Goal: Information Seeking & Learning: Learn about a topic

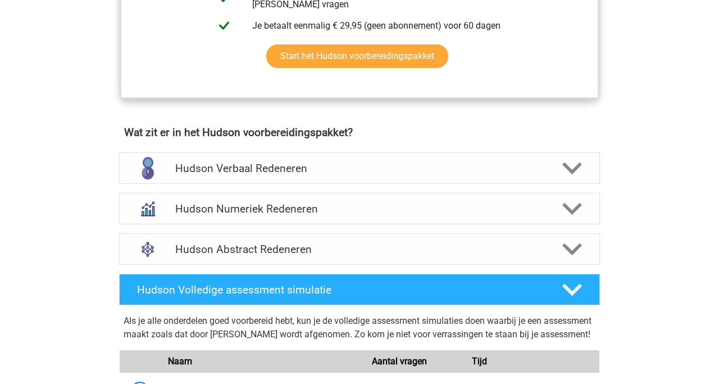
scroll to position [603, 0]
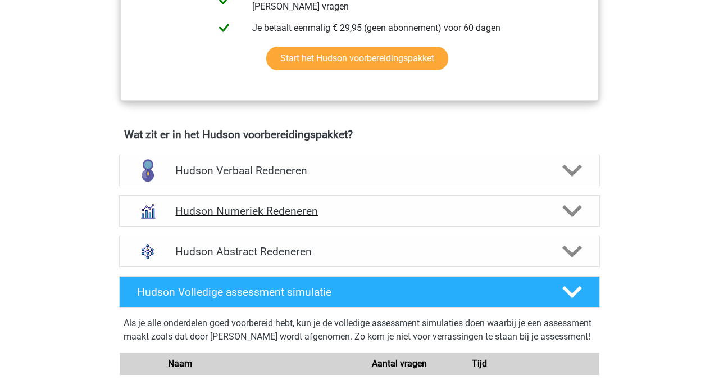
click at [277, 210] on h4 "Hudson Numeriek Redeneren" at bounding box center [359, 210] width 368 height 13
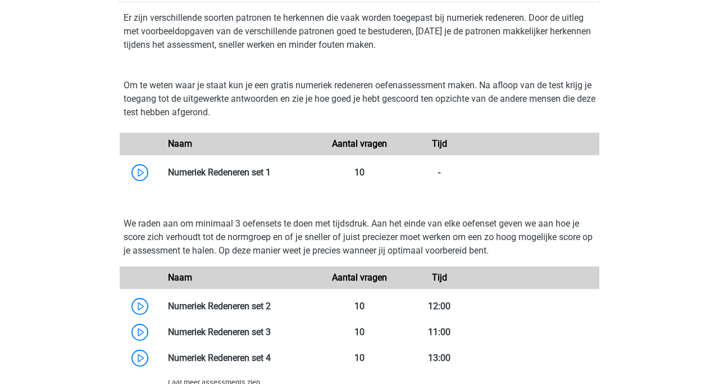
scroll to position [841, 0]
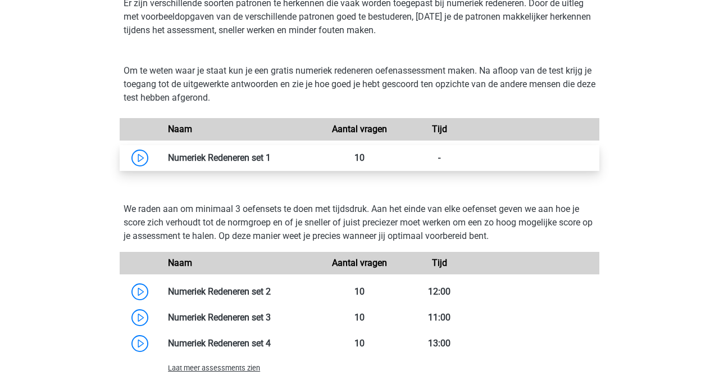
click at [271, 161] on link at bounding box center [271, 157] width 0 height 11
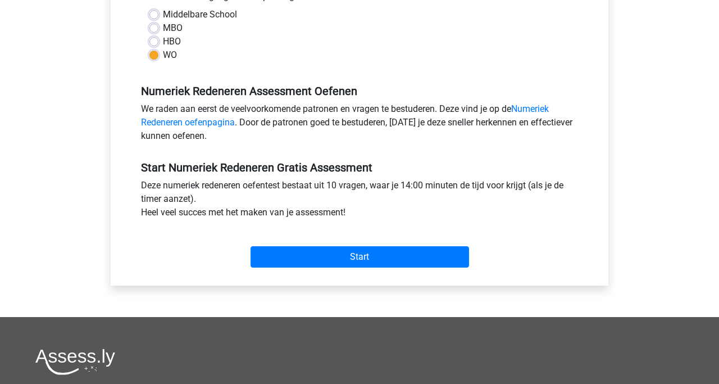
scroll to position [271, 0]
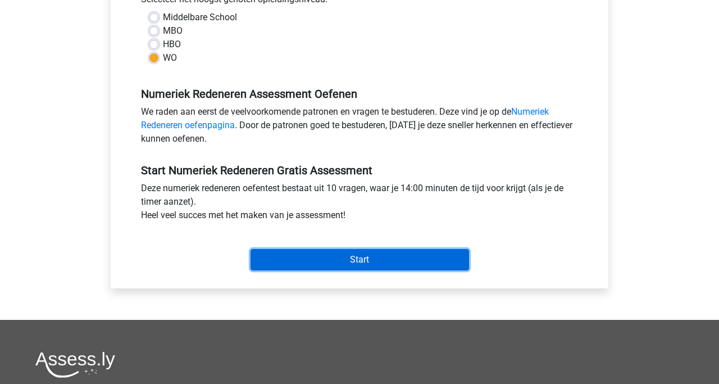
click at [337, 265] on input "Start" at bounding box center [360, 259] width 219 height 21
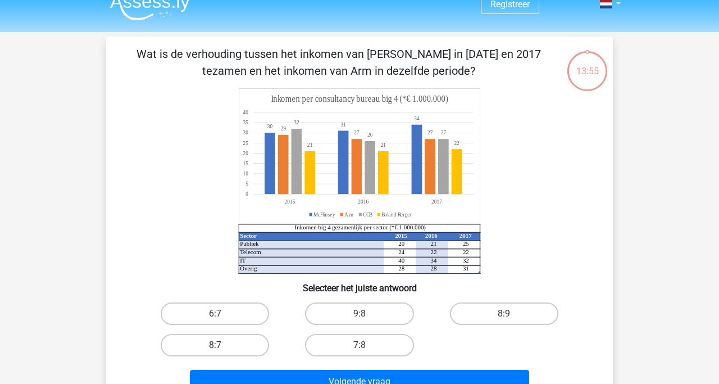
scroll to position [16, 0]
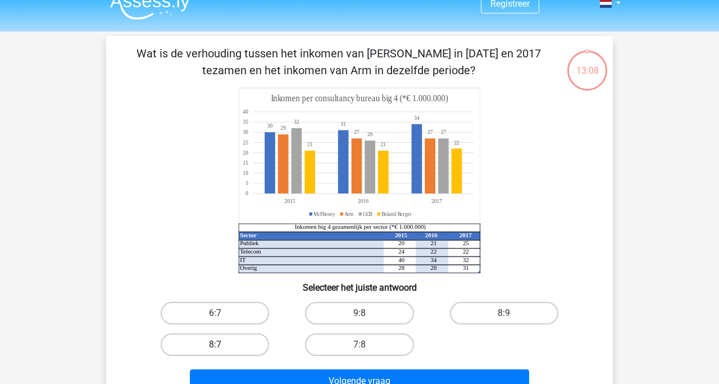
click at [209, 343] on label "8:7" at bounding box center [215, 344] width 108 height 22
click at [215, 344] on input "8:7" at bounding box center [218, 347] width 7 height 7
radio input "true"
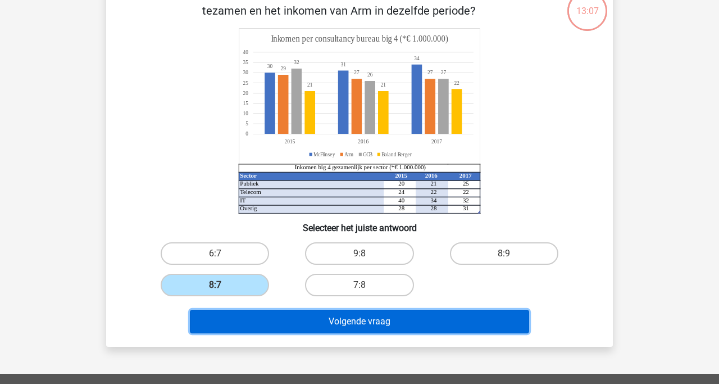
click at [307, 331] on button "Volgende vraag" at bounding box center [360, 322] width 340 height 24
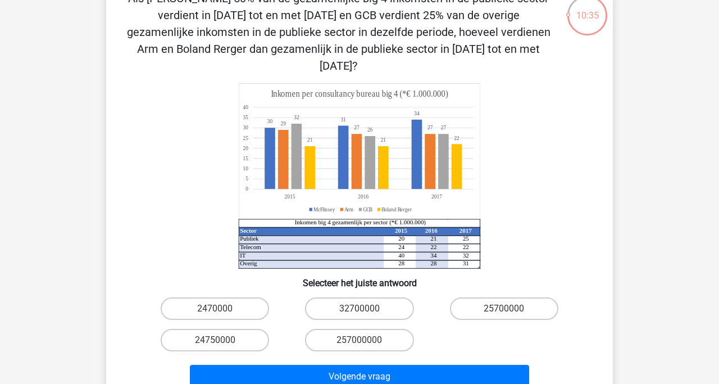
scroll to position [70, 0]
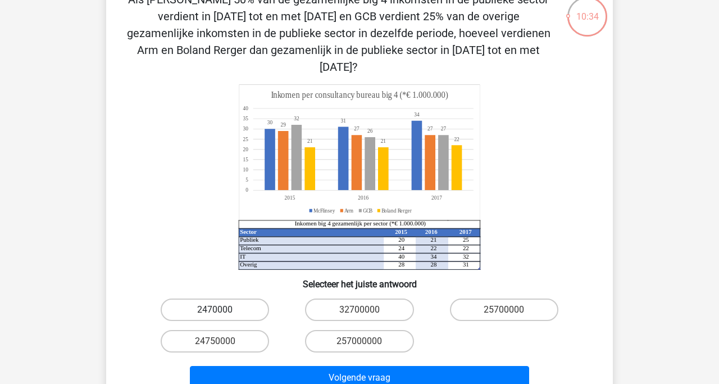
click at [240, 298] on label "2470000" at bounding box center [215, 309] width 108 height 22
click at [222, 310] on input "2470000" at bounding box center [218, 313] width 7 height 7
radio input "true"
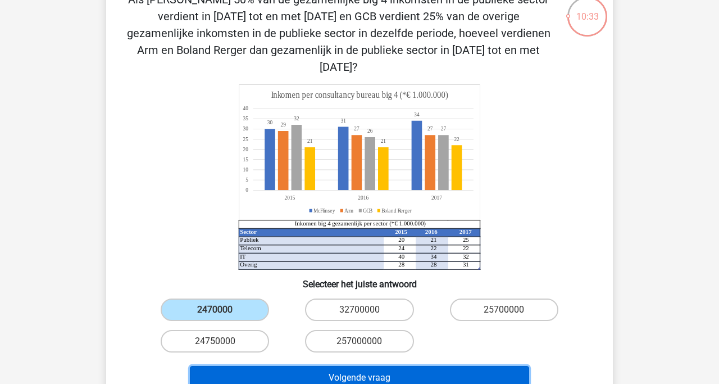
click at [318, 366] on button "Volgende vraag" at bounding box center [360, 378] width 340 height 24
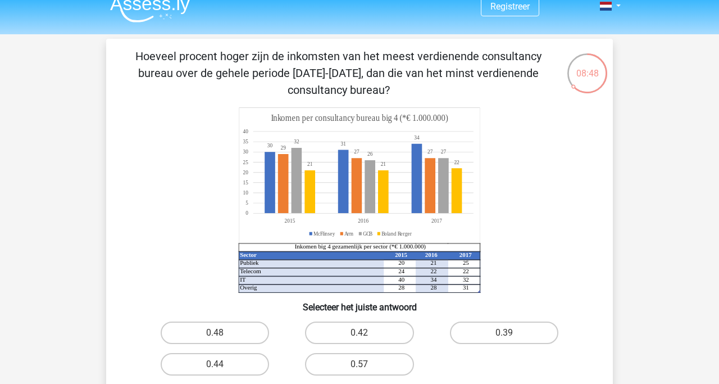
scroll to position [10, 0]
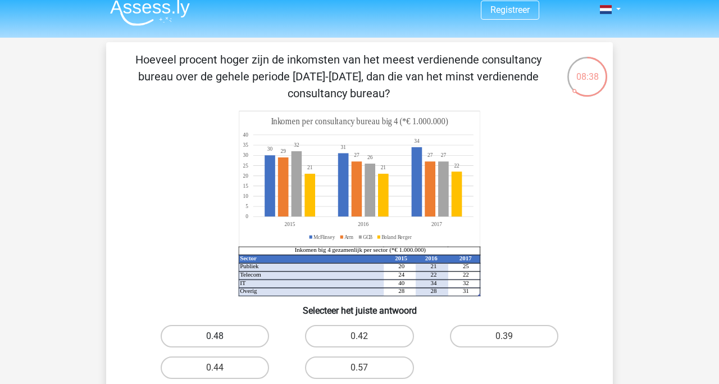
click at [230, 338] on label "0.48" at bounding box center [215, 336] width 108 height 22
click at [222, 338] on input "0.48" at bounding box center [218, 339] width 7 height 7
radio input "true"
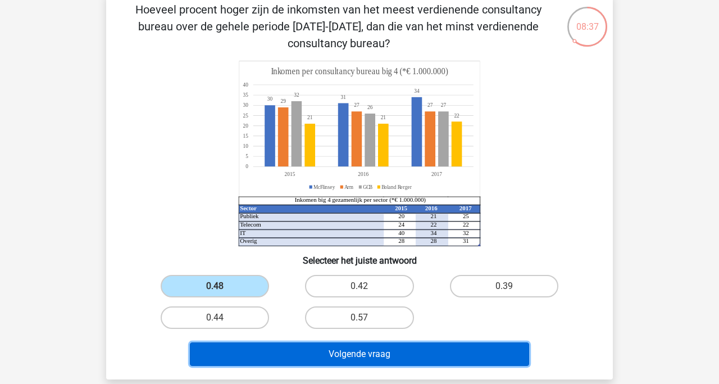
click at [274, 345] on button "Volgende vraag" at bounding box center [360, 354] width 340 height 24
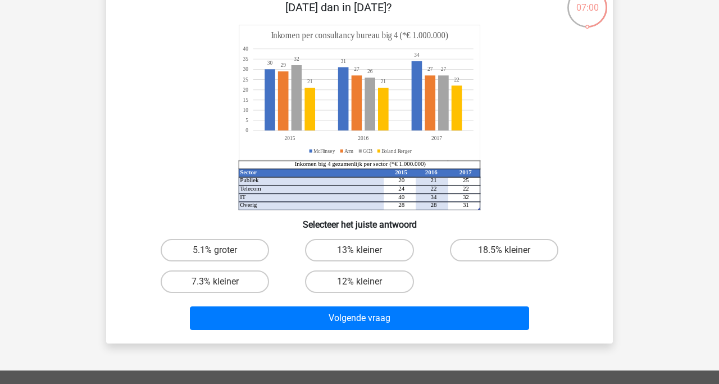
scroll to position [93, 0]
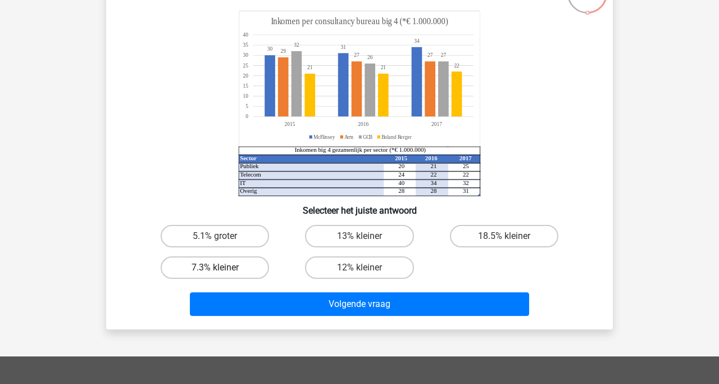
click at [208, 260] on label "7.3% kleiner" at bounding box center [215, 267] width 108 height 22
click at [215, 267] on input "7.3% kleiner" at bounding box center [218, 270] width 7 height 7
radio input "true"
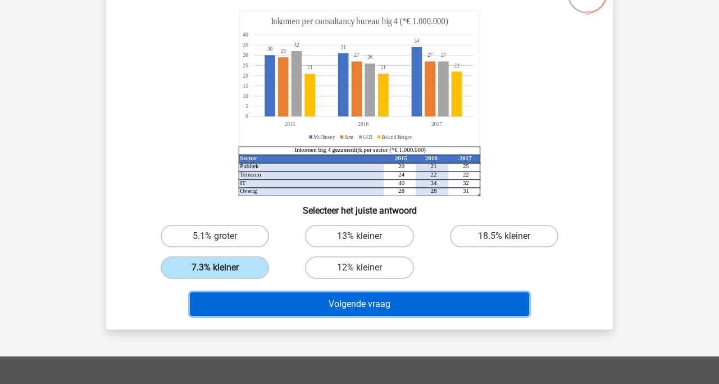
click at [304, 294] on button "Volgende vraag" at bounding box center [360, 304] width 340 height 24
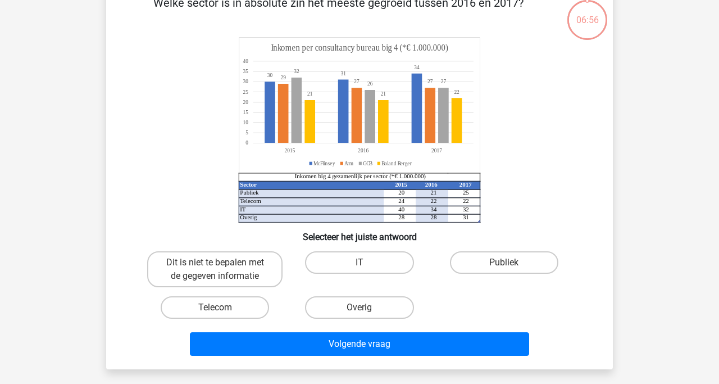
scroll to position [52, 0]
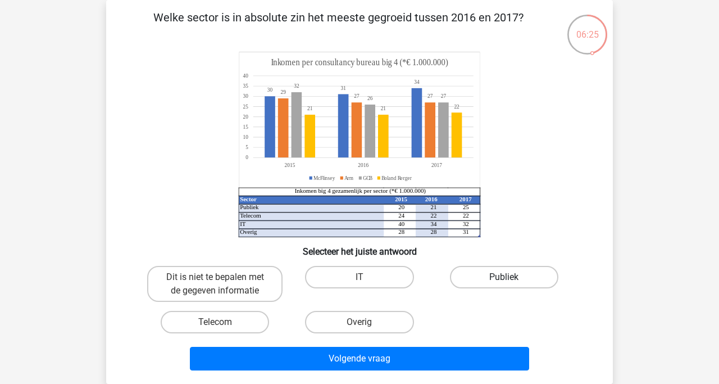
click at [468, 277] on label "Publiek" at bounding box center [504, 277] width 108 height 22
click at [504, 277] on input "Publiek" at bounding box center [507, 280] width 7 height 7
radio input "true"
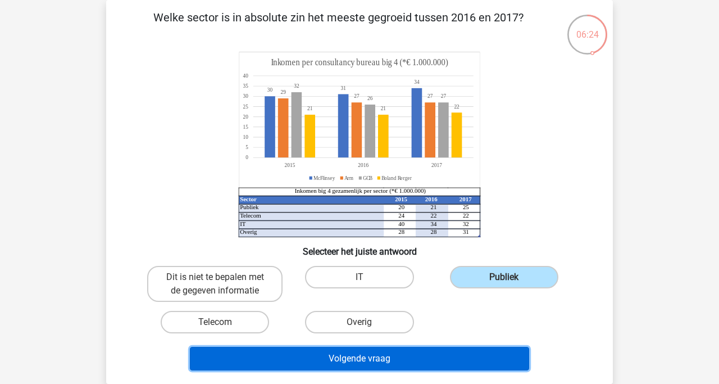
click at [430, 360] on button "Volgende vraag" at bounding box center [360, 359] width 340 height 24
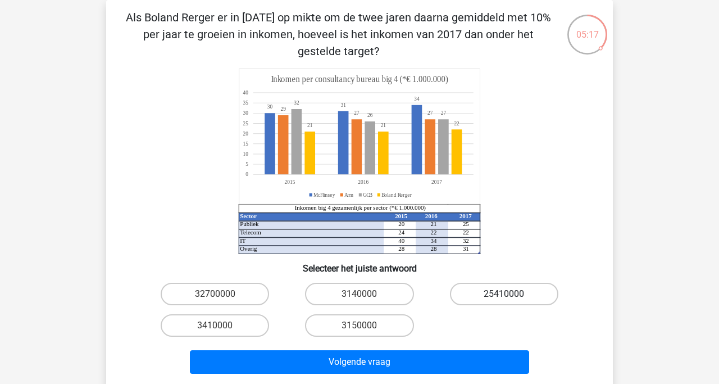
click at [507, 288] on label "25410000" at bounding box center [504, 294] width 108 height 22
click at [507, 294] on input "25410000" at bounding box center [507, 297] width 7 height 7
radio input "true"
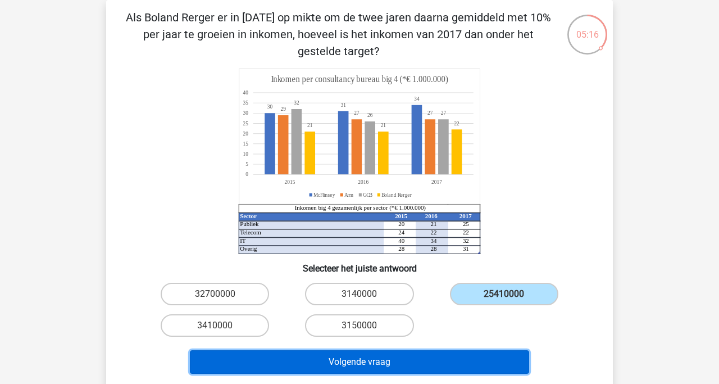
click at [467, 354] on button "Volgende vraag" at bounding box center [360, 362] width 340 height 24
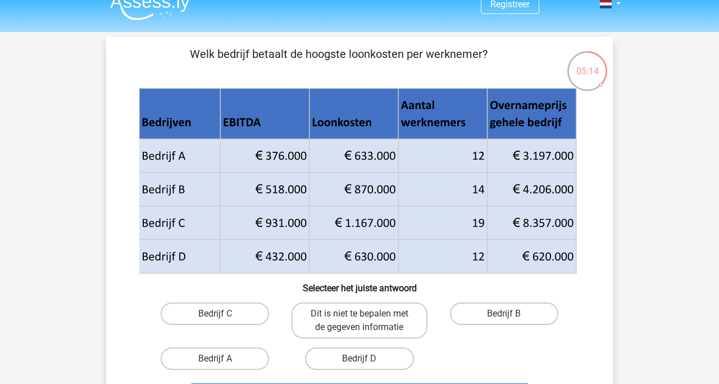
scroll to position [15, 0]
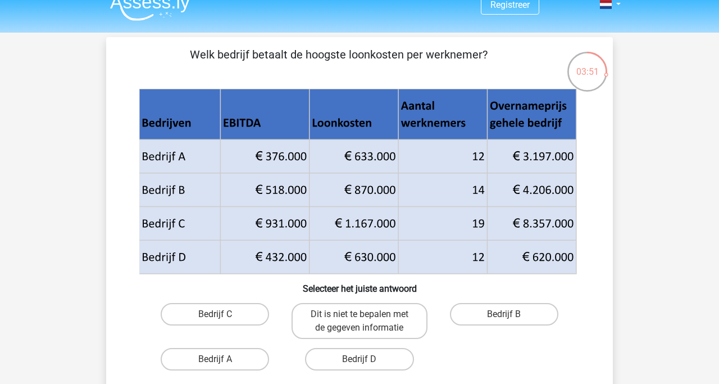
click at [511, 321] on input "Bedrijf B" at bounding box center [507, 317] width 7 height 7
radio input "true"
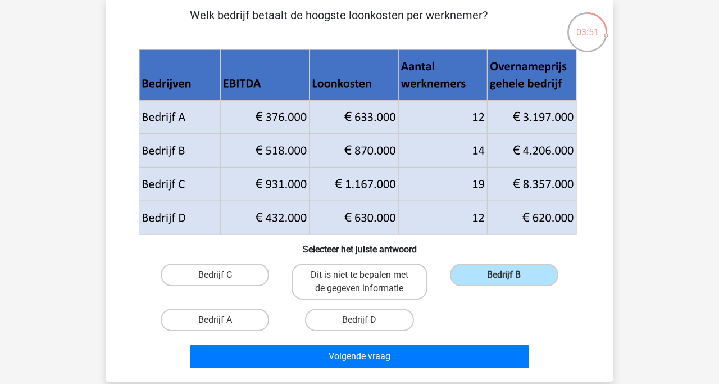
scroll to position [67, 0]
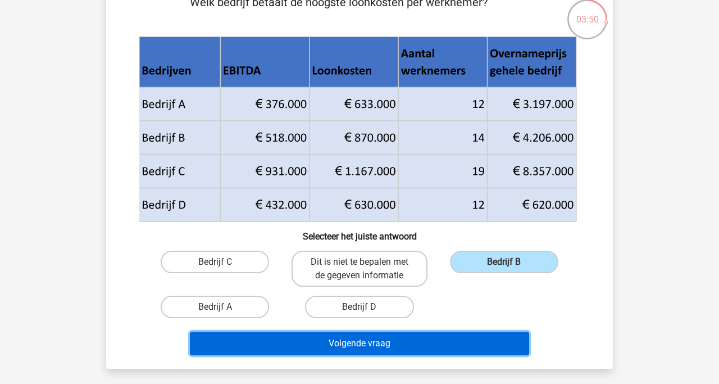
click at [480, 343] on button "Volgende vraag" at bounding box center [360, 343] width 340 height 24
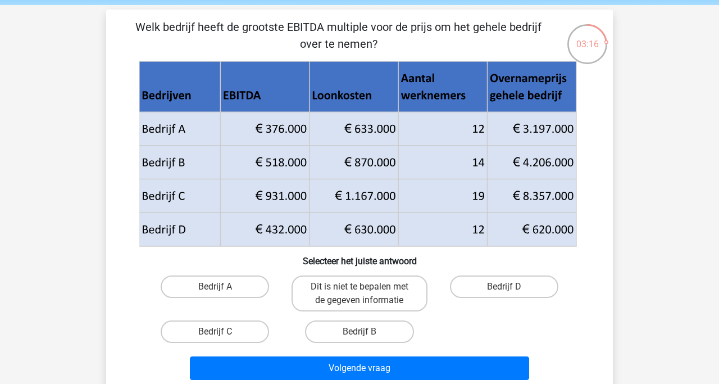
scroll to position [86, 0]
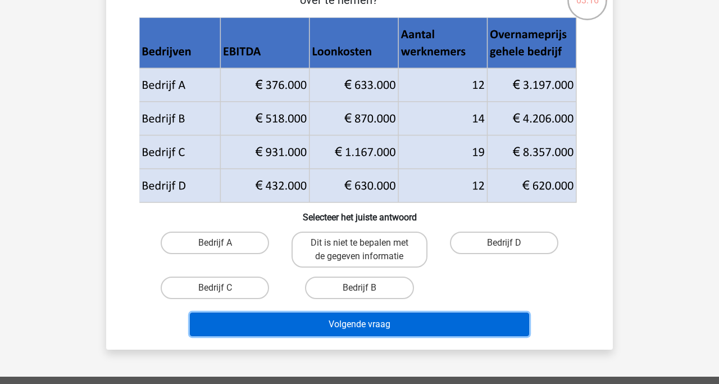
click at [445, 326] on button "Volgende vraag" at bounding box center [360, 324] width 340 height 24
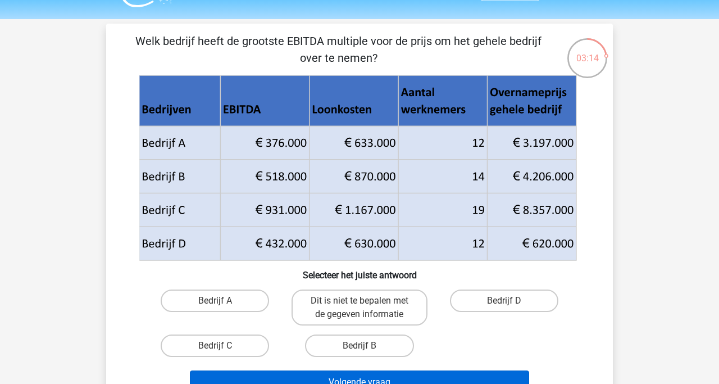
scroll to position [25, 0]
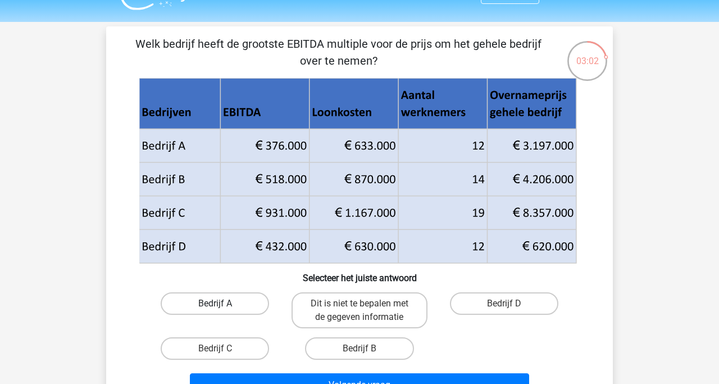
click at [251, 300] on label "Bedrijf A" at bounding box center [215, 303] width 108 height 22
click at [222, 303] on input "Bedrijf A" at bounding box center [218, 306] width 7 height 7
radio input "true"
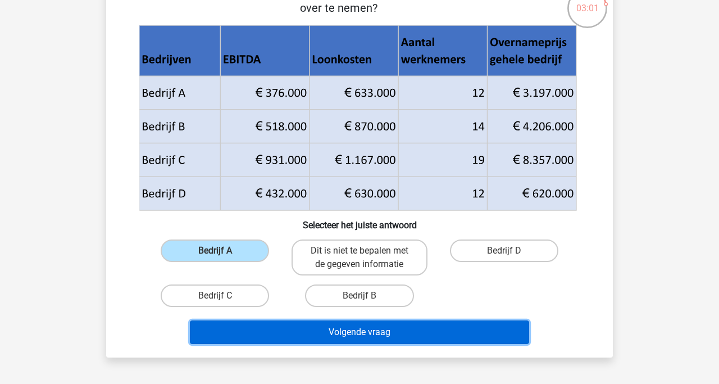
click at [316, 337] on button "Volgende vraag" at bounding box center [360, 332] width 340 height 24
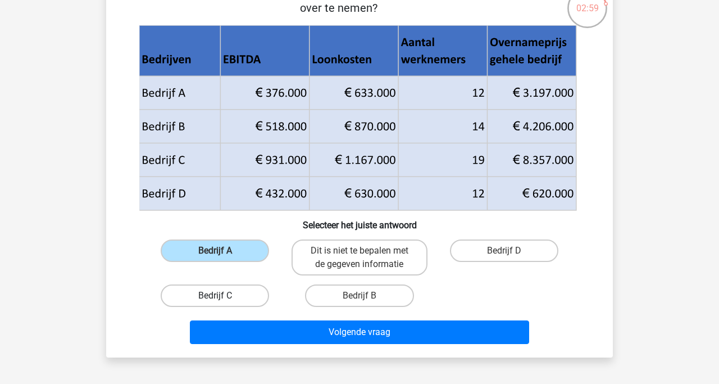
click at [227, 295] on label "Bedrijf C" at bounding box center [215, 295] width 108 height 22
click at [222, 295] on input "Bedrijf C" at bounding box center [218, 298] width 7 height 7
radio input "true"
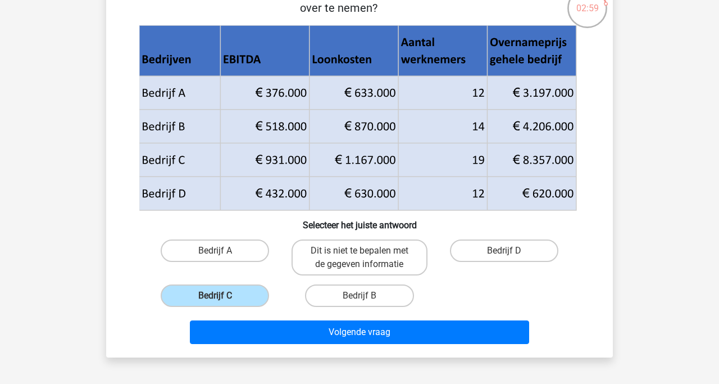
click at [227, 262] on div "Bedrijf A" at bounding box center [214, 257] width 135 height 36
click at [230, 258] on label "Bedrijf A" at bounding box center [215, 250] width 108 height 22
click at [222, 258] on input "Bedrijf A" at bounding box center [218, 254] width 7 height 7
radio input "true"
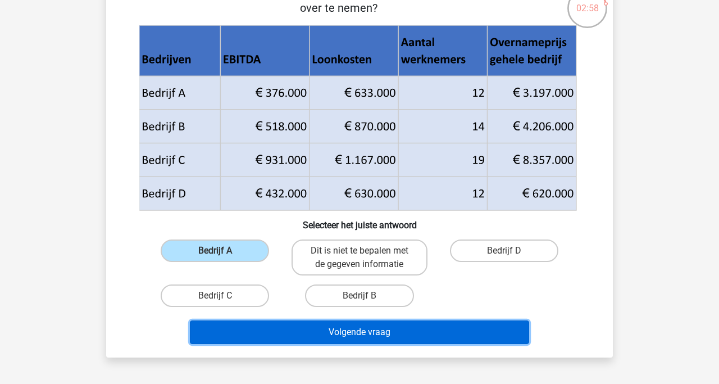
click at [287, 340] on button "Volgende vraag" at bounding box center [360, 332] width 340 height 24
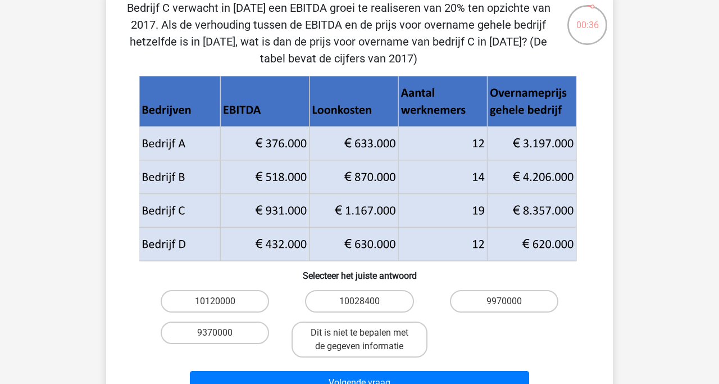
scroll to position [61, 0]
click at [219, 306] on input "10120000" at bounding box center [218, 305] width 7 height 7
radio input "true"
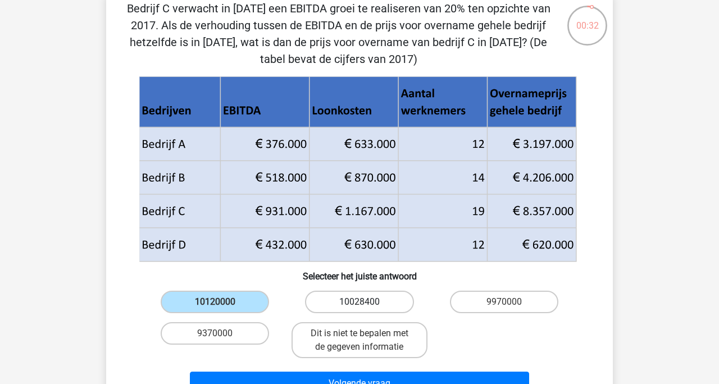
scroll to position [103, 0]
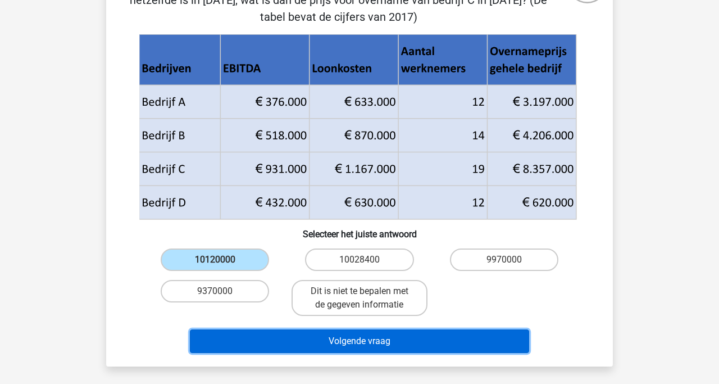
click at [328, 338] on button "Volgende vraag" at bounding box center [360, 341] width 340 height 24
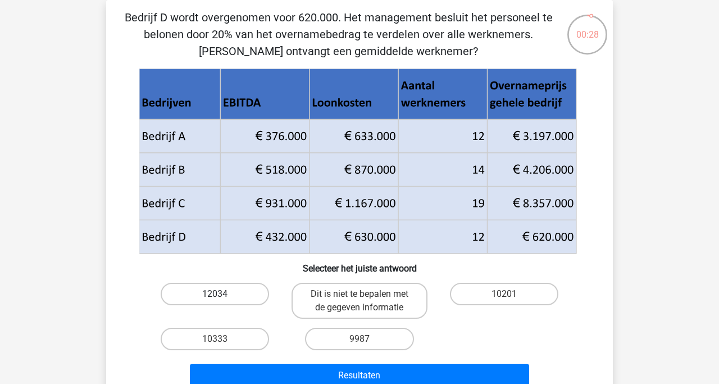
scroll to position [32, 0]
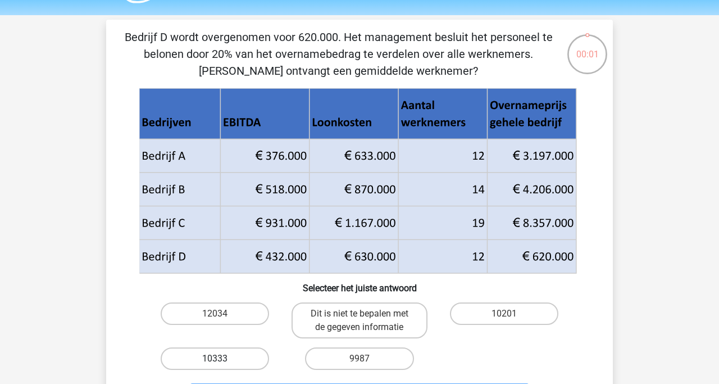
click at [216, 354] on label "10333" at bounding box center [215, 358] width 108 height 22
click at [216, 358] on input "10333" at bounding box center [218, 361] width 7 height 7
radio input "true"
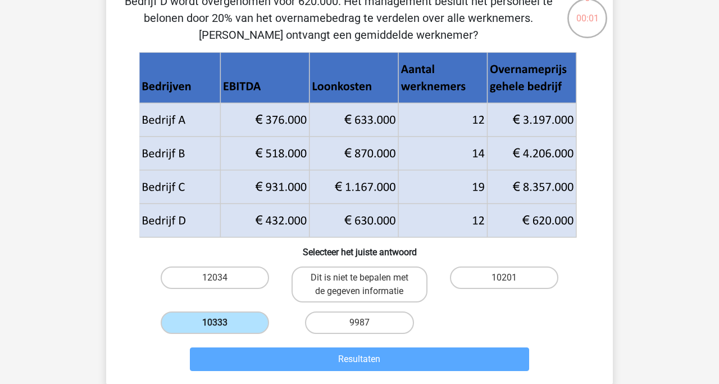
scroll to position [94, 0]
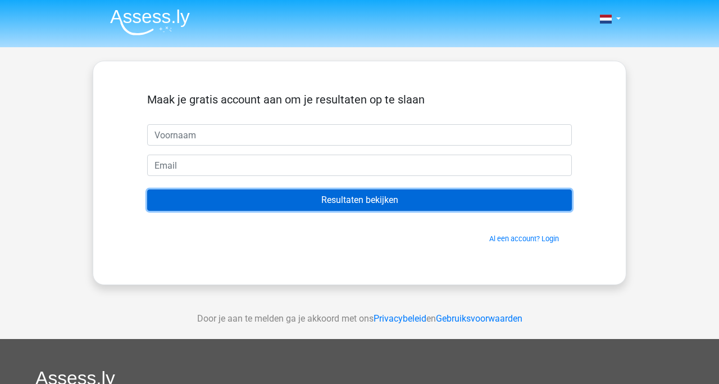
click at [376, 199] on input "Resultaten bekijken" at bounding box center [359, 199] width 425 height 21
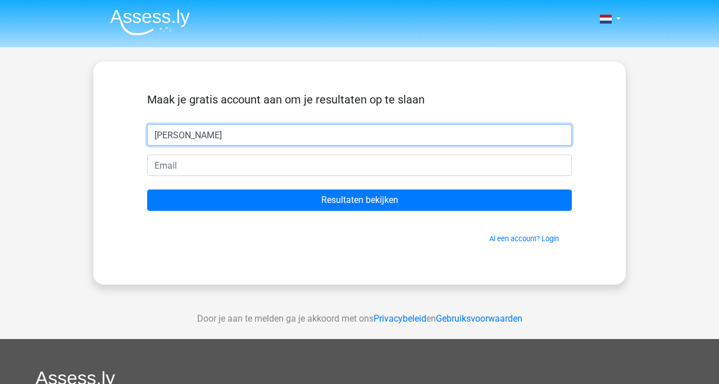
type input "Lena"
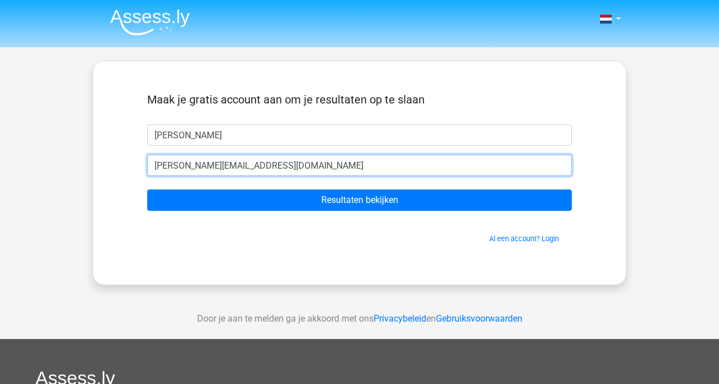
type input "lena_jochems@hotmail.com"
click at [147, 189] on input "Resultaten bekijken" at bounding box center [359, 199] width 425 height 21
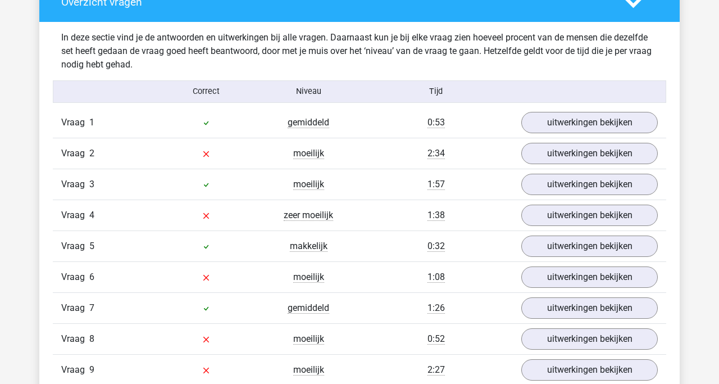
scroll to position [867, 0]
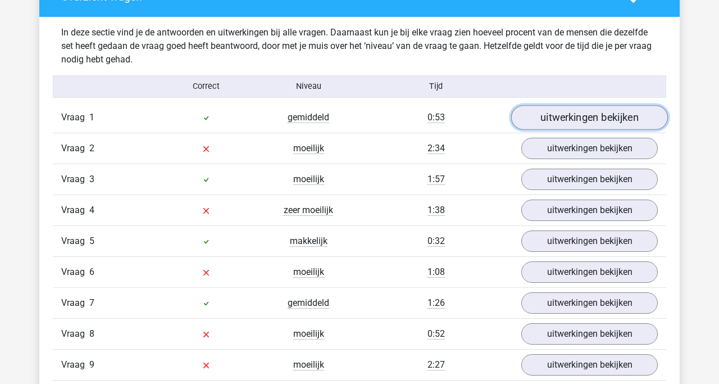
click at [550, 123] on link "uitwerkingen bekijken" at bounding box center [589, 117] width 157 height 25
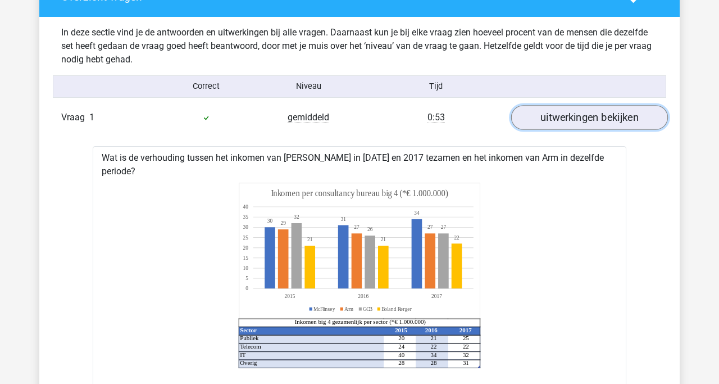
click at [549, 121] on link "uitwerkingen bekijken" at bounding box center [589, 117] width 157 height 25
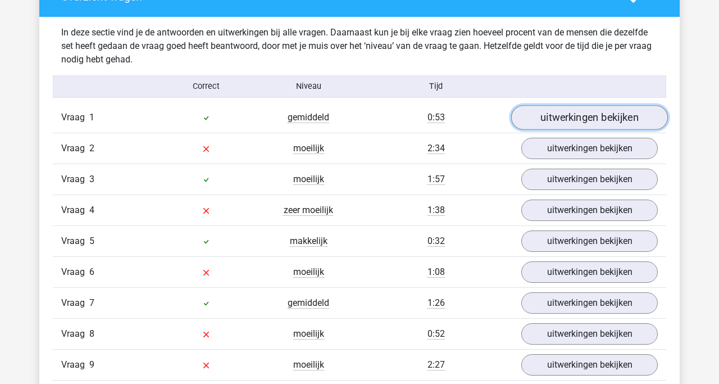
click at [549, 121] on link "uitwerkingen bekijken" at bounding box center [589, 117] width 157 height 25
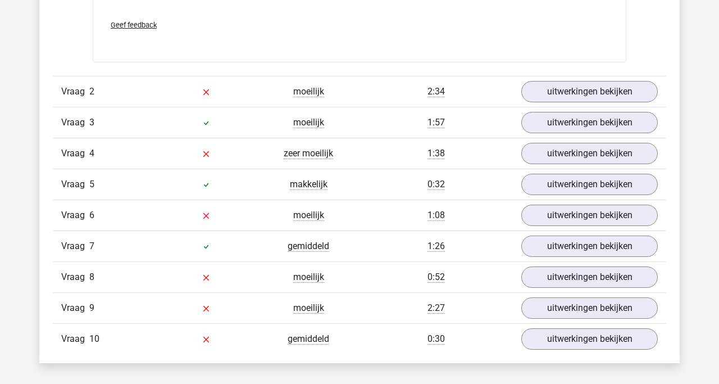
scroll to position [1386, 0]
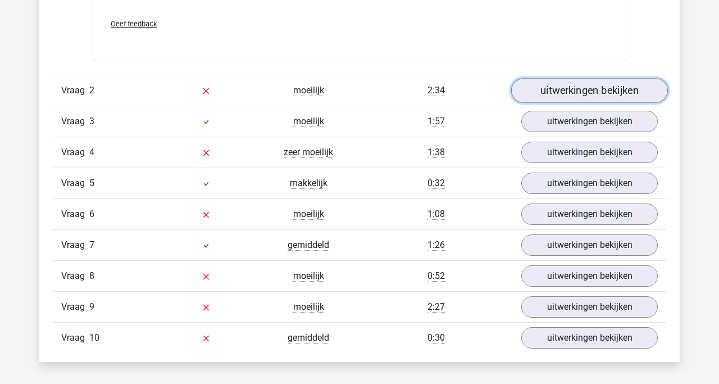
click at [551, 78] on link "uitwerkingen bekijken" at bounding box center [589, 90] width 157 height 25
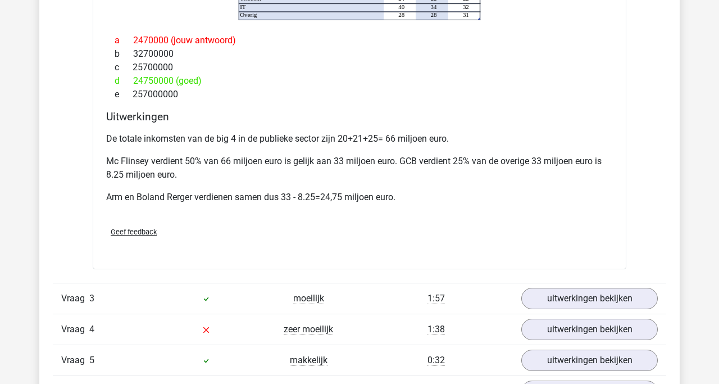
scroll to position [1720, 0]
click at [568, 293] on link "uitwerkingen bekijken" at bounding box center [589, 298] width 157 height 25
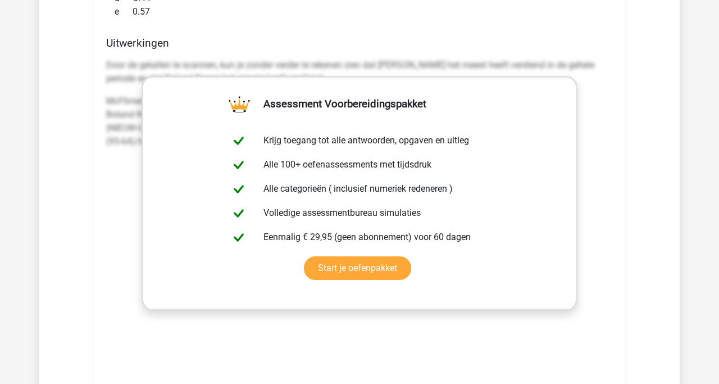
scroll to position [2338, 0]
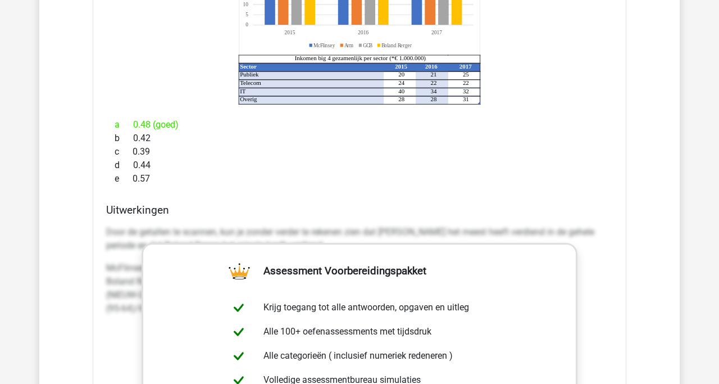
click at [537, 172] on div "e 0.57" at bounding box center [359, 178] width 507 height 13
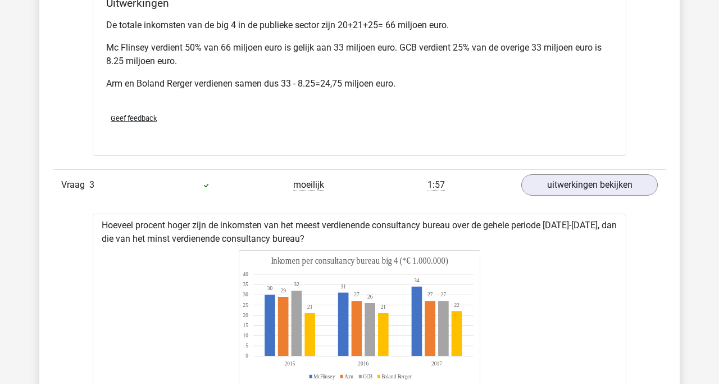
scroll to position [1823, 0]
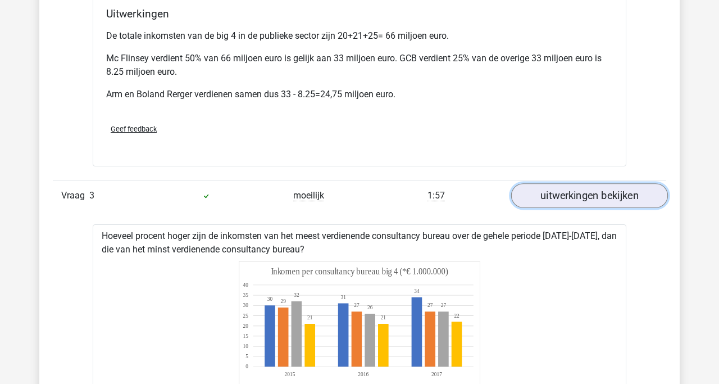
click at [548, 183] on link "uitwerkingen bekijken" at bounding box center [589, 195] width 157 height 25
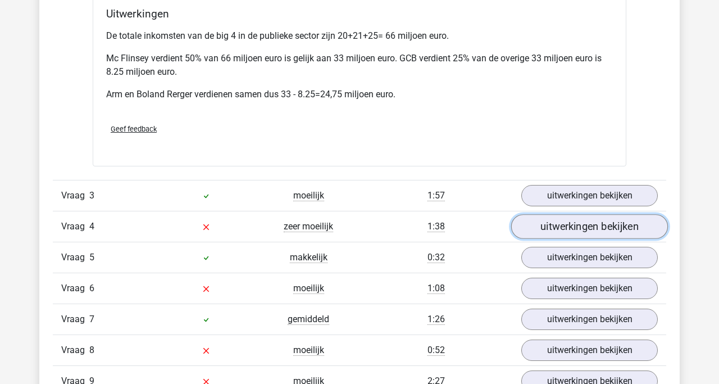
click at [563, 217] on link "uitwerkingen bekijken" at bounding box center [589, 226] width 157 height 25
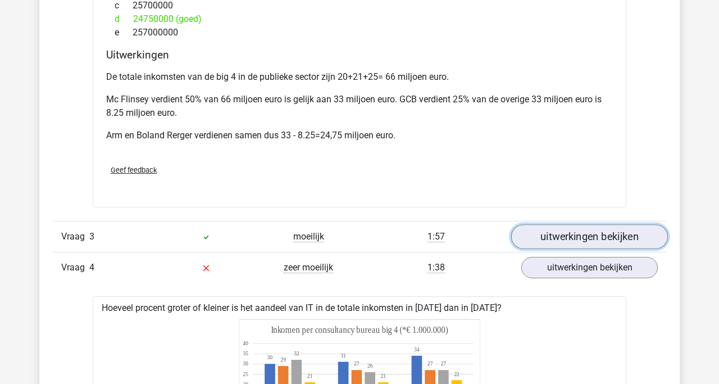
click at [563, 227] on link "uitwerkingen bekijken" at bounding box center [589, 236] width 157 height 25
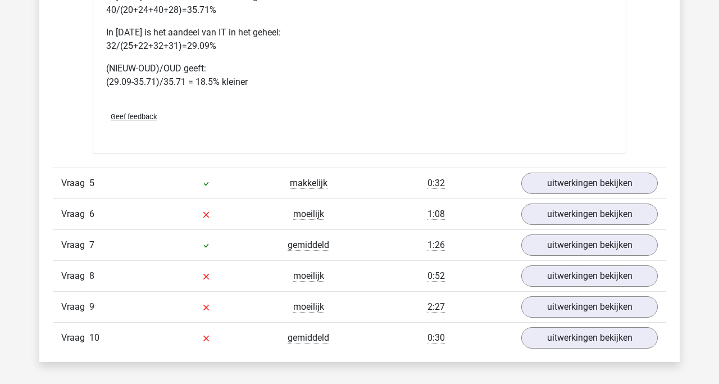
scroll to position [3161, 0]
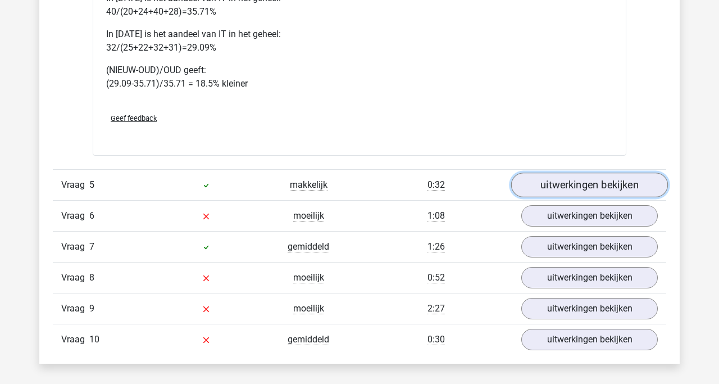
click at [559, 174] on link "uitwerkingen bekijken" at bounding box center [589, 184] width 157 height 25
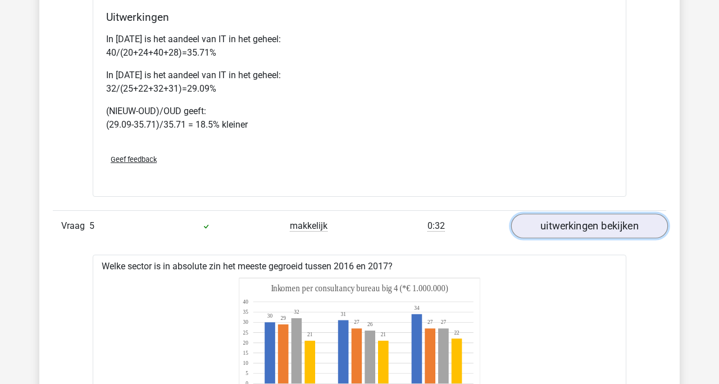
click at [562, 213] on link "uitwerkingen bekijken" at bounding box center [589, 225] width 157 height 25
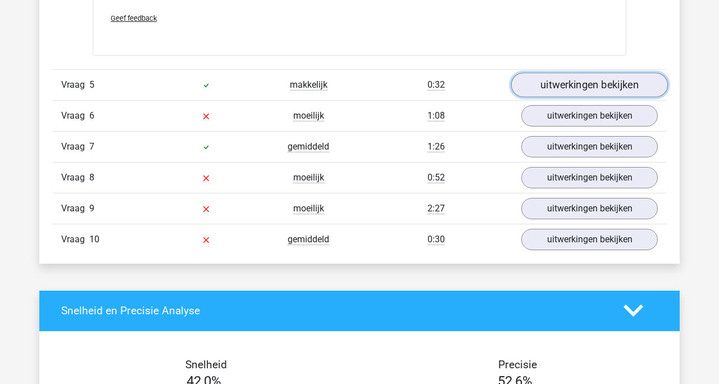
scroll to position [3274, 0]
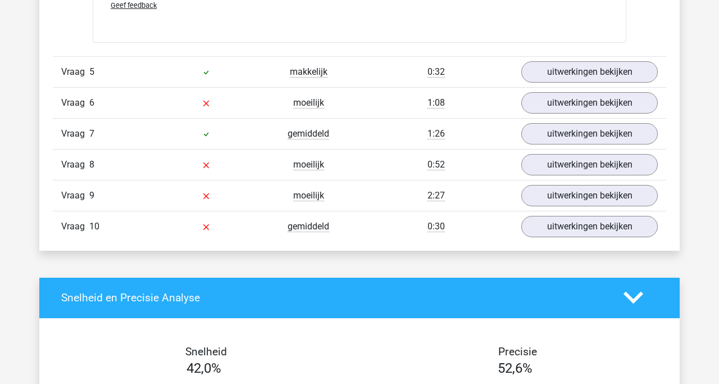
click at [574, 71] on div "Vraag 5 makkelijk 0:32 uitwerkingen bekijken" at bounding box center [359, 71] width 613 height 31
click at [574, 90] on link "uitwerkingen bekijken" at bounding box center [589, 102] width 157 height 25
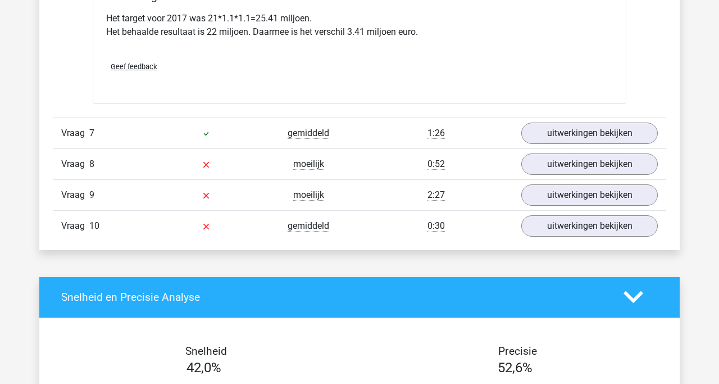
scroll to position [3734, 0]
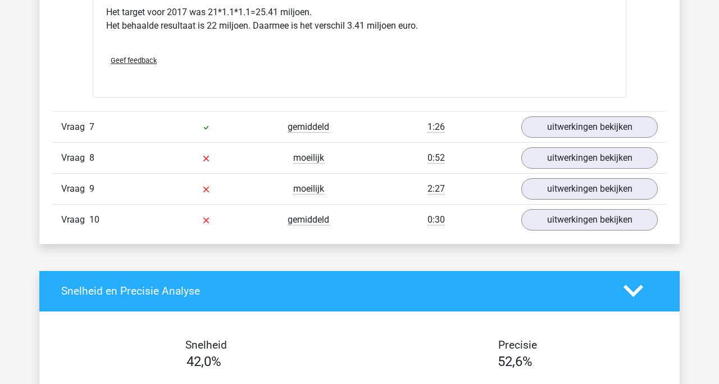
click at [559, 218] on div "Vraag 10 gemiddeld 0:30 uitwerkingen bekijken" at bounding box center [359, 219] width 613 height 31
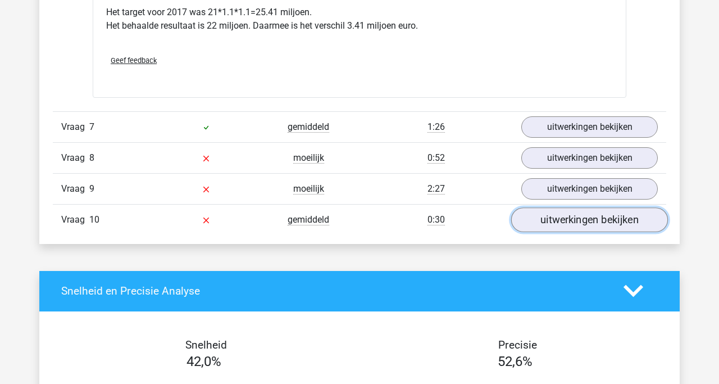
click at [559, 207] on link "uitwerkingen bekijken" at bounding box center [589, 219] width 157 height 25
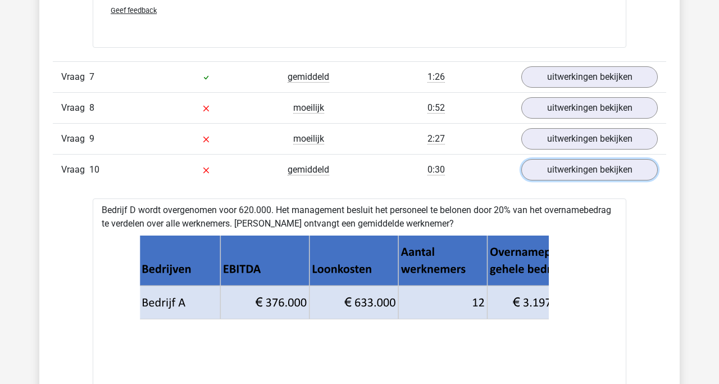
scroll to position [3734, 0]
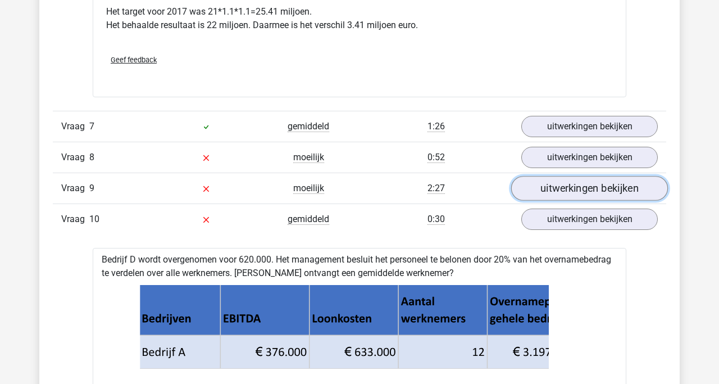
click at [548, 176] on link "uitwerkingen bekijken" at bounding box center [589, 188] width 157 height 25
